Goal: Find contact information: Find contact information

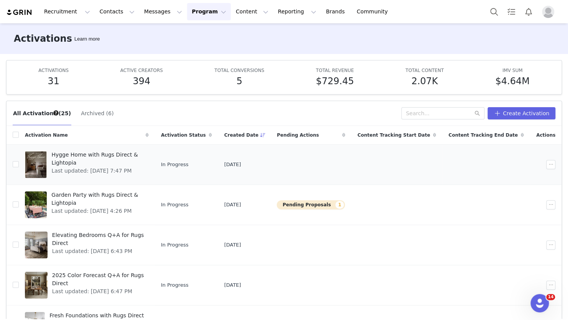
click at [85, 153] on span "Hygge Home with Rugs Direct & Lightopia" at bounding box center [97, 159] width 93 height 16
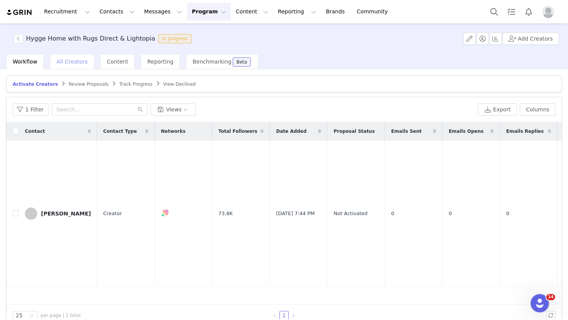
click at [65, 66] on div "All Creators" at bounding box center [72, 61] width 44 height 15
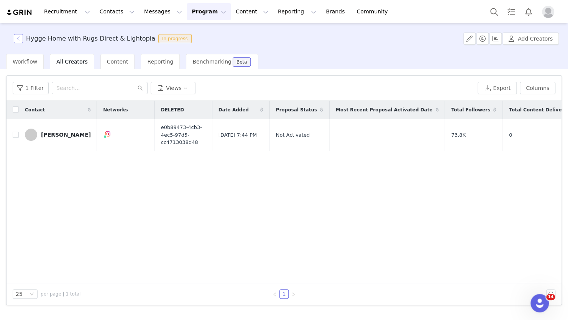
click at [17, 38] on button "button" at bounding box center [18, 38] width 9 height 9
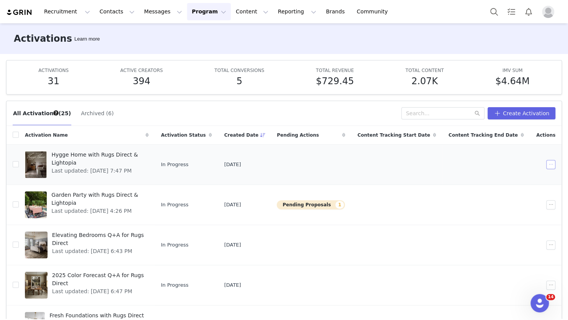
click at [546, 166] on button "button" at bounding box center [550, 164] width 9 height 9
click at [143, 167] on div "Hygge Home with Rugs Direct & Lightopia Last updated: Aug 29, 2025 7:47 PM" at bounding box center [98, 164] width 102 height 31
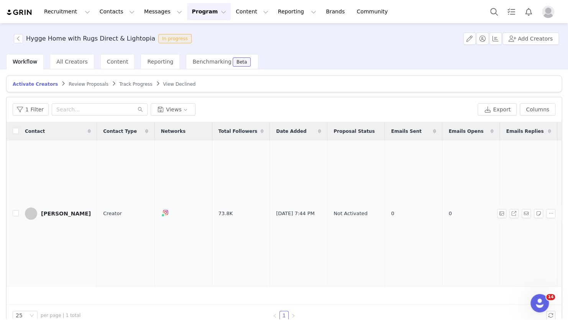
click at [51, 211] on div "Suzy Hamilton" at bounding box center [66, 214] width 50 height 6
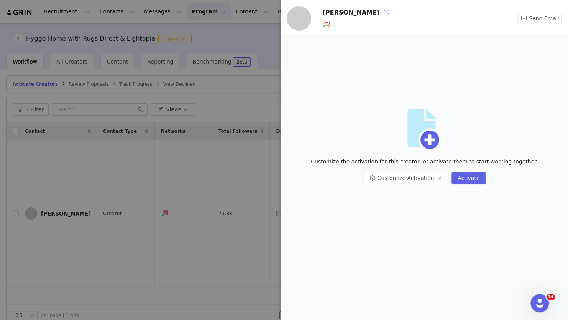
click at [380, 16] on button "button" at bounding box center [386, 13] width 12 height 12
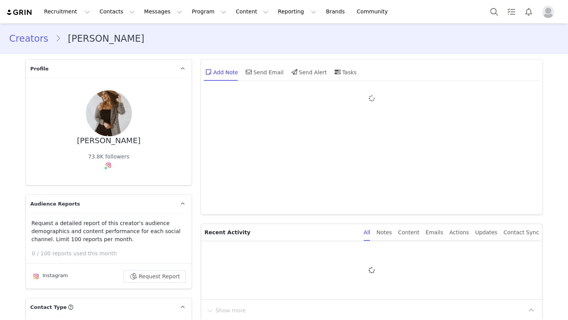
type input "+1 ([GEOGRAPHIC_DATA])"
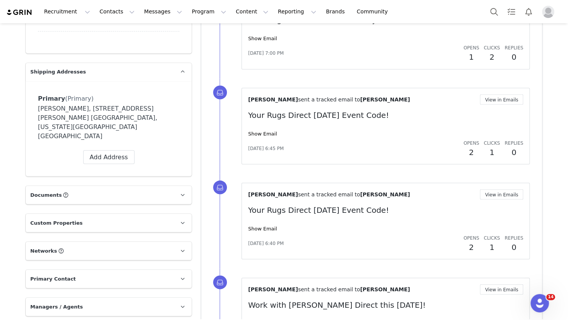
scroll to position [613, 0]
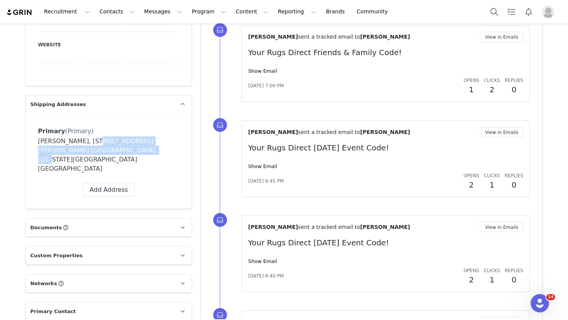
drag, startPoint x: 85, startPoint y: 95, endPoint x: 89, endPoint y: 89, distance: 7.2
click at [89, 136] on div "Susanne Sampson, 1726 N Caufield Ct. Liberty Lake, Washington 99016 United Stat…" at bounding box center [108, 154] width 141 height 37
copy div "1726 N Caufield Ct. Liberty Lake, Washington 99016"
click at [181, 114] on div "Primary (Primary) Label Primary First Name Susanne Last Name Sampson Email s.sa…" at bounding box center [109, 161] width 166 height 95
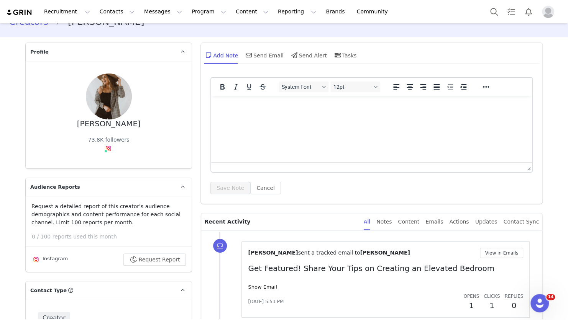
scroll to position [0, 0]
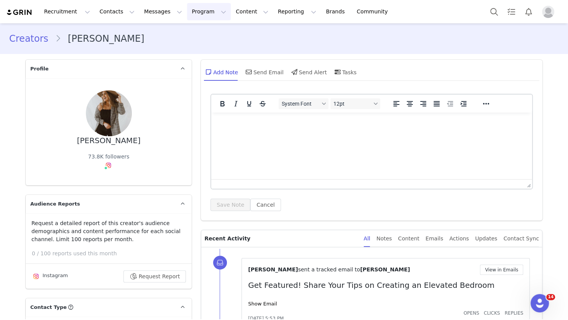
click at [195, 15] on button "Program Program" at bounding box center [209, 11] width 44 height 17
click at [183, 36] on p "Activations" at bounding box center [189, 34] width 30 height 8
